Goal: Use online tool/utility: Utilize a website feature to perform a specific function

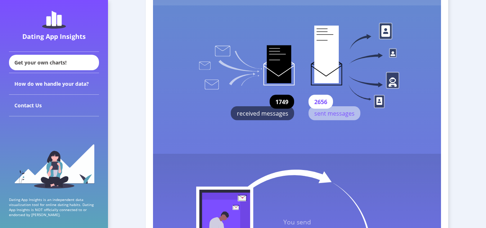
scroll to position [1968, 0]
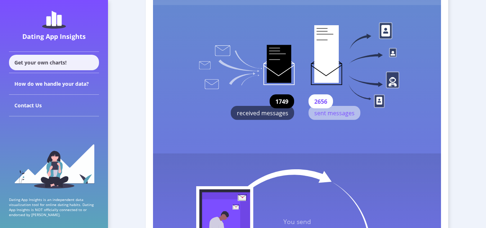
click at [58, 58] on div "Get your own charts!" at bounding box center [54, 62] width 90 height 15
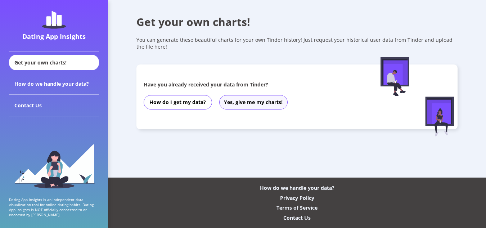
click at [257, 105] on button "Yes, give me my charts!" at bounding box center [253, 102] width 68 height 14
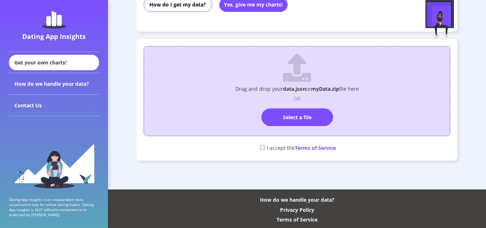
scroll to position [99, 0]
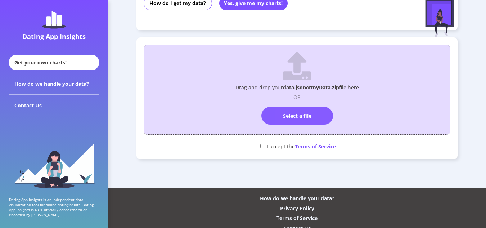
click at [295, 113] on label "Select a file" at bounding box center [297, 116] width 72 height 18
click at [297, 104] on input "Select a file" at bounding box center [297, 104] width 0 height 0
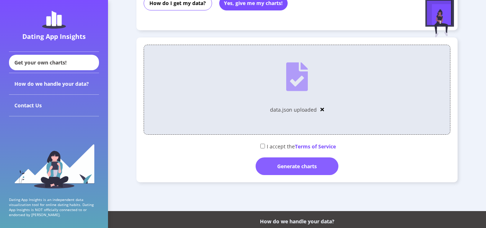
click at [300, 164] on div "Generate charts" at bounding box center [297, 166] width 83 height 18
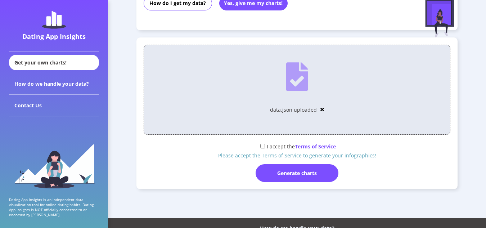
click at [265, 147] on div "I accept the Terms of Service" at bounding box center [297, 146] width 307 height 12
click at [262, 146] on input "checkbox" at bounding box center [262, 146] width 5 height 5
checkbox input "true"
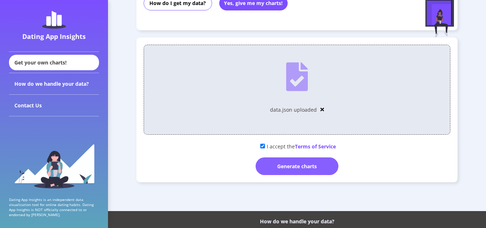
click at [297, 169] on div "Generate charts" at bounding box center [297, 166] width 83 height 18
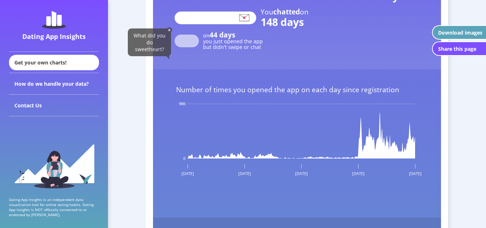
scroll to position [876, 0]
click at [170, 30] on img at bounding box center [169, 29] width 5 height 5
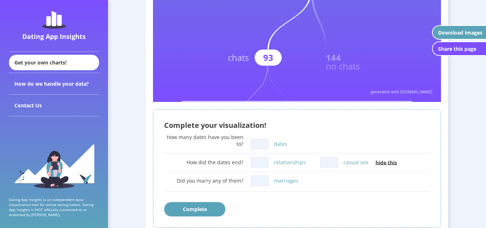
scroll to position [313, 0]
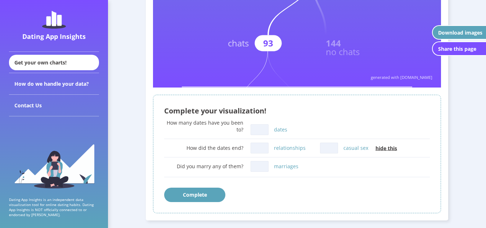
click at [263, 125] on input "dates" at bounding box center [260, 129] width 18 height 11
type input "11"
click at [260, 144] on input "relationships" at bounding box center [260, 148] width 18 height 11
type input "1"
click at [333, 148] on input "casual sex" at bounding box center [329, 148] width 18 height 11
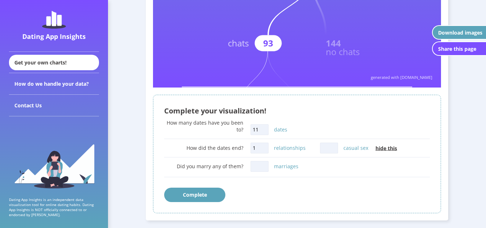
click at [260, 163] on input "marriages" at bounding box center [260, 166] width 18 height 11
type input "0"
click at [324, 146] on input "casual sex" at bounding box center [329, 148] width 18 height 11
type input "5"
click at [203, 193] on button "Complete" at bounding box center [194, 195] width 61 height 14
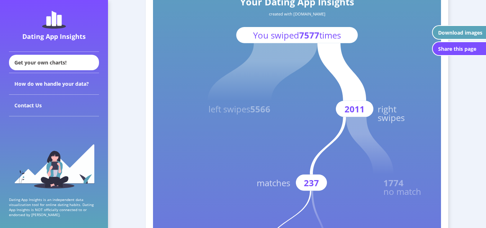
scroll to position [100, 0]
click at [458, 34] on div "Download images" at bounding box center [460, 32] width 44 height 7
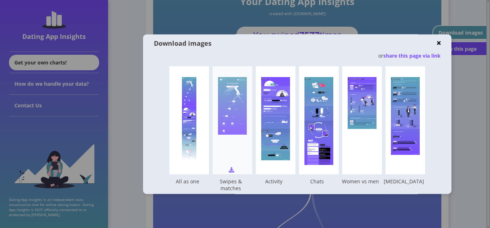
click at [232, 120] on rect at bounding box center [232, 106] width 29 height 58
click at [456, 105] on div at bounding box center [245, 114] width 490 height 228
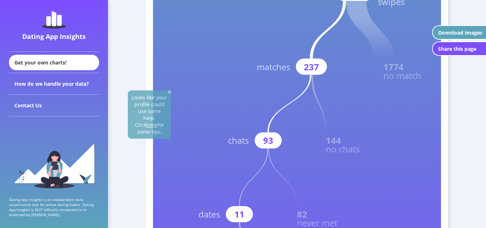
scroll to position [254, 0]
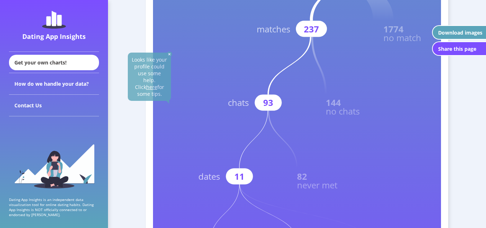
click at [150, 76] on span "Looks like your profile could use some help. Click here for some tips." at bounding box center [149, 76] width 35 height 41
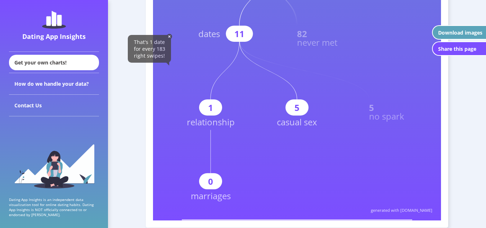
scroll to position [397, 0]
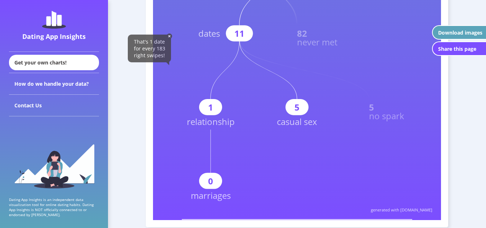
click at [153, 49] on span "That's 1 date for every 183 right swipes!" at bounding box center [149, 48] width 31 height 21
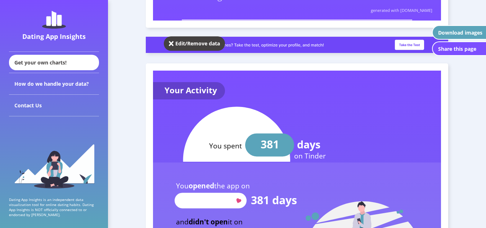
scroll to position [597, 0]
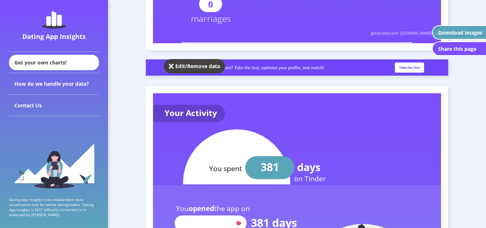
scroll to position [573, 0]
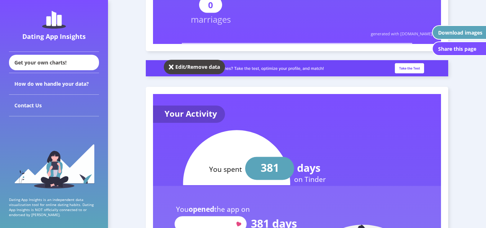
click at [171, 68] on img at bounding box center [171, 66] width 5 height 7
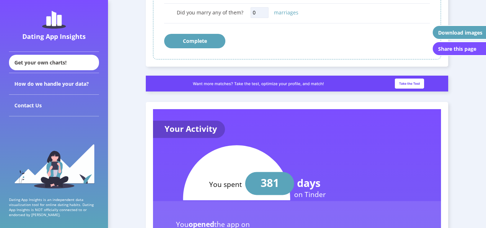
scroll to position [467, 0]
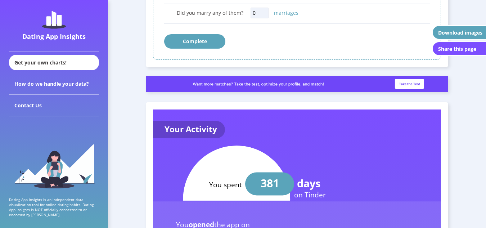
click at [401, 81] on img at bounding box center [297, 84] width 302 height 16
